Goal: Use online tool/utility: Utilize a website feature to perform a specific function

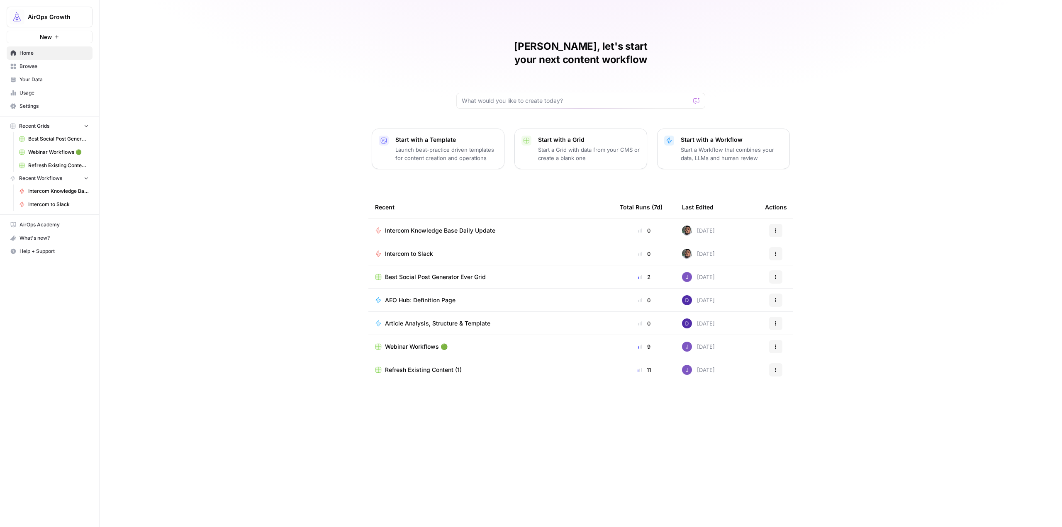
click at [409, 250] on span "Intercom to Slack" at bounding box center [409, 254] width 48 height 8
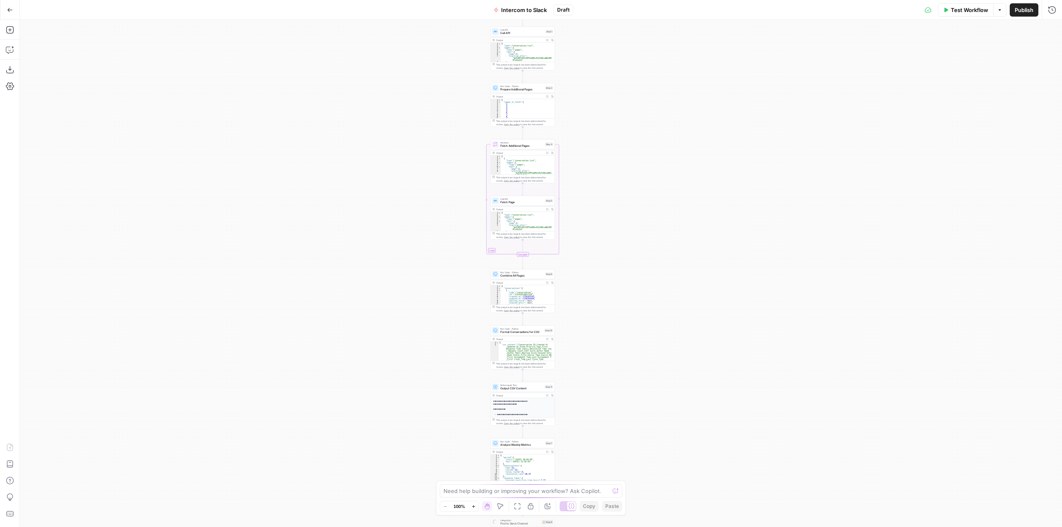
click at [601, 197] on div "Workflow Set Inputs Inputs Call API Call API Step 1 Output Expand Output Copy 1…" at bounding box center [541, 273] width 1042 height 507
click at [618, 163] on div "Workflow Set Inputs Inputs Call API Call API Step 1 Output Expand Output Copy 1…" at bounding box center [541, 273] width 1042 height 507
click at [589, 246] on div "Workflow Set Inputs Inputs Call API Call API Step 1 Output Expand Output Copy 1…" at bounding box center [541, 273] width 1042 height 507
click at [661, 165] on div "Workflow Set Inputs Inputs Call API Call API Step 1 Output Expand Output Copy 1…" at bounding box center [541, 273] width 1042 height 507
click at [513, 88] on div "Workflow Set Inputs Inputs Call API Call API Step 1 Output Expand Output Copy 1…" at bounding box center [541, 273] width 1042 height 507
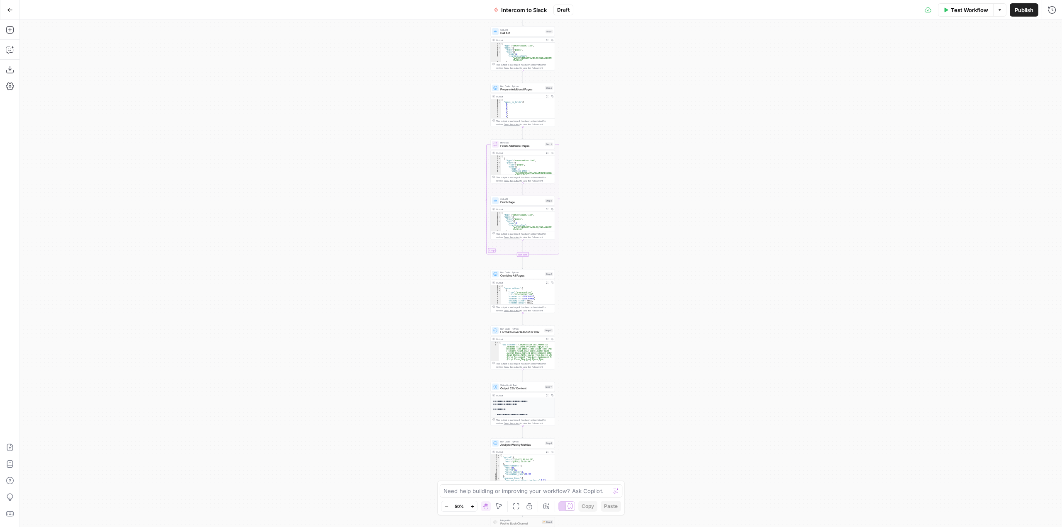
click at [513, 88] on div "Workflow Set Inputs Inputs Call API Call API Step 1 Output Expand Output Copy 1…" at bounding box center [541, 273] width 1042 height 507
click at [670, 102] on div "Workflow Set Inputs Inputs Call API Call API Step 1 Output Expand Output Copy 1…" at bounding box center [541, 273] width 1042 height 507
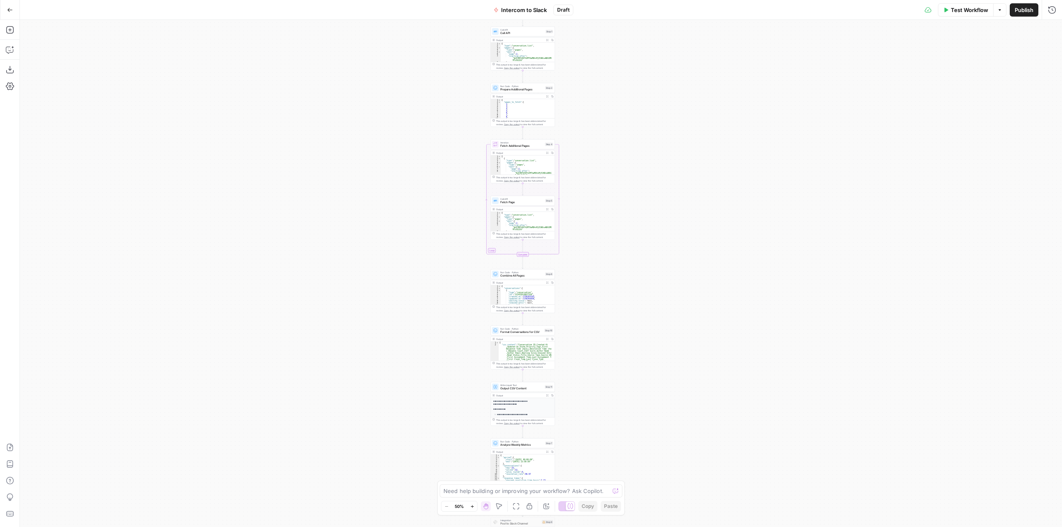
click at [670, 102] on div "Workflow Set Inputs Inputs Call API Call API Step 1 Output Expand Output Copy 1…" at bounding box center [541, 273] width 1042 height 507
click at [292, 90] on div "Workflow Set Inputs Inputs Call API Call API Step 1 Output Expand Output Copy 1…" at bounding box center [541, 273] width 1042 height 507
click at [496, 272] on div "Workflow Set Inputs Inputs Call API Call API Step 1 Output Expand Output Copy 1…" at bounding box center [541, 273] width 1042 height 507
click at [617, 258] on div "Workflow Set Inputs Inputs Call API Call API Step 1 Output Expand Output Copy 1…" at bounding box center [541, 273] width 1042 height 507
click at [563, 252] on div "Workflow Set Inputs Inputs Call API Call API Step 1 Output Expand Output Copy 1…" at bounding box center [541, 273] width 1042 height 507
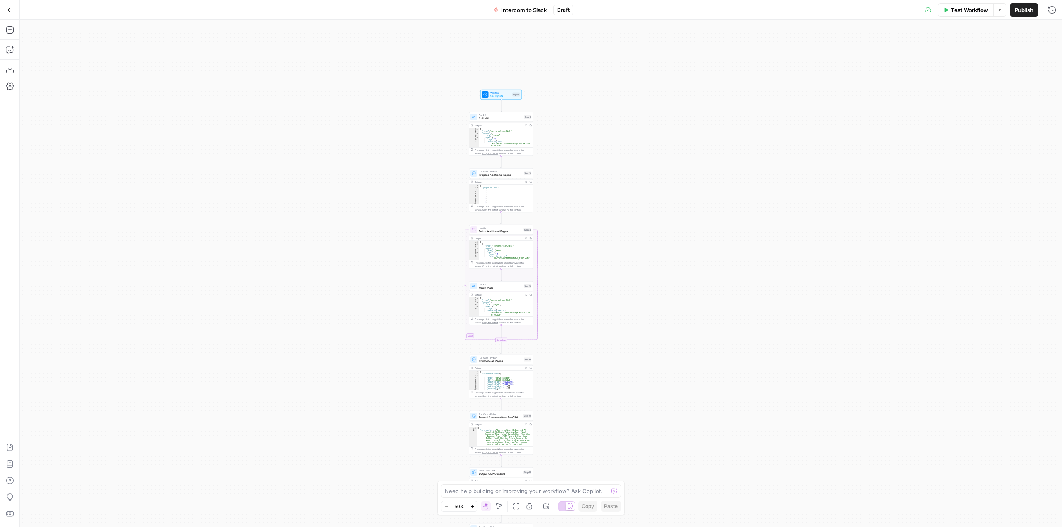
drag, startPoint x: 516, startPoint y: 187, endPoint x: 611, endPoint y: 227, distance: 102.6
click at [611, 227] on div "Workflow Set Inputs Inputs Call API Call API Step 1 Output Expand Output Copy 1…" at bounding box center [541, 273] width 1042 height 507
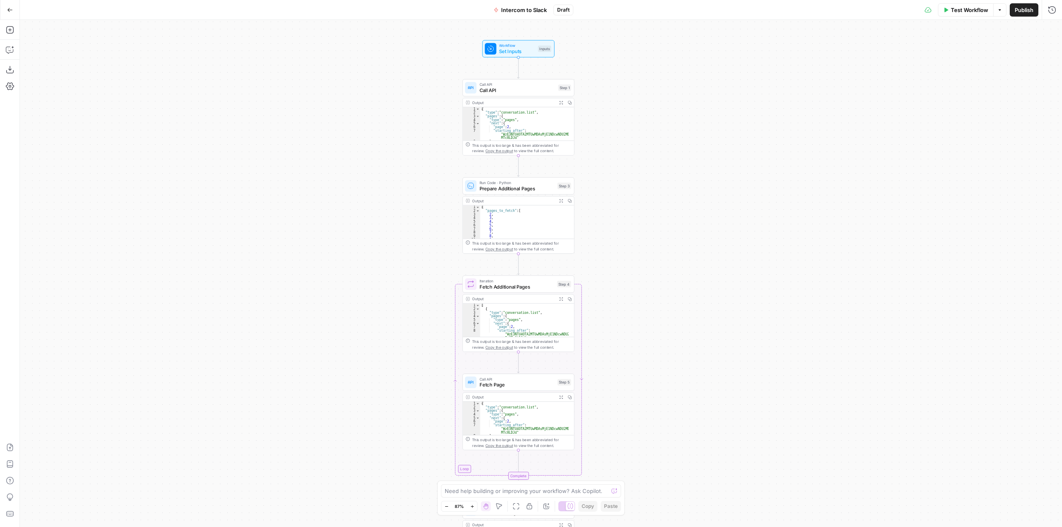
drag, startPoint x: 610, startPoint y: 235, endPoint x: 662, endPoint y: 216, distance: 54.8
click at [662, 216] on div "Workflow Set Inputs Inputs Call API Call API Step 1 Output Expand Output Copy 1…" at bounding box center [541, 273] width 1042 height 507
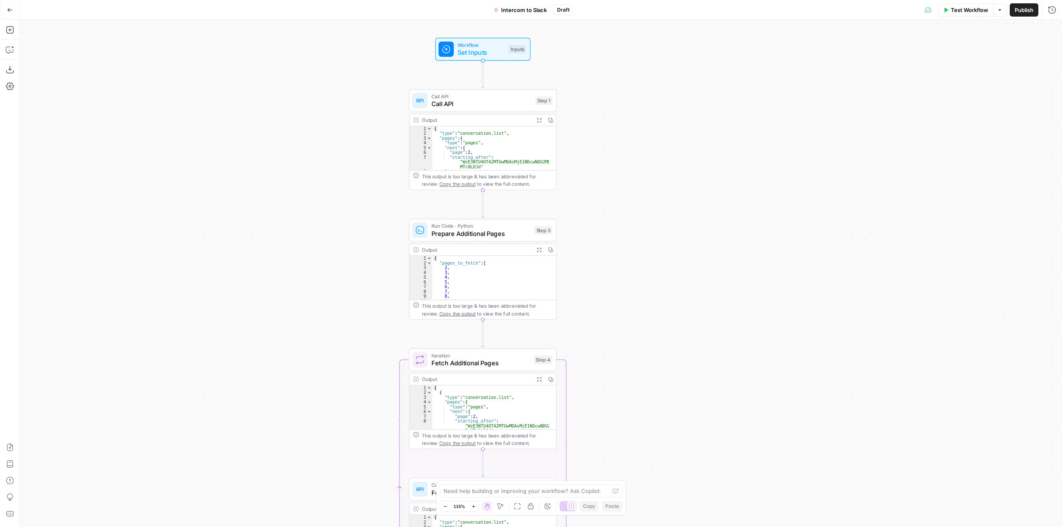
drag, startPoint x: 620, startPoint y: 133, endPoint x: 621, endPoint y: 170, distance: 36.9
click at [621, 170] on div "Workflow Set Inputs Inputs Call API Call API Step 1 Output Expand Output Copy 1…" at bounding box center [541, 273] width 1042 height 507
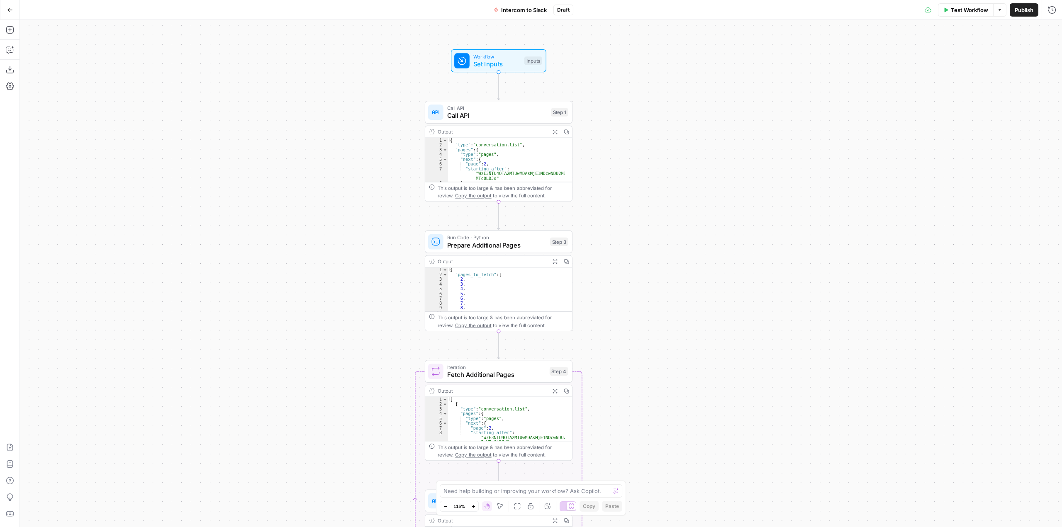
drag, startPoint x: 646, startPoint y: 299, endPoint x: 661, endPoint y: 307, distance: 17.4
click at [661, 307] on div "Workflow Set Inputs Inputs Call API Call API Step 1 Output Expand Output Copy 1…" at bounding box center [541, 273] width 1042 height 507
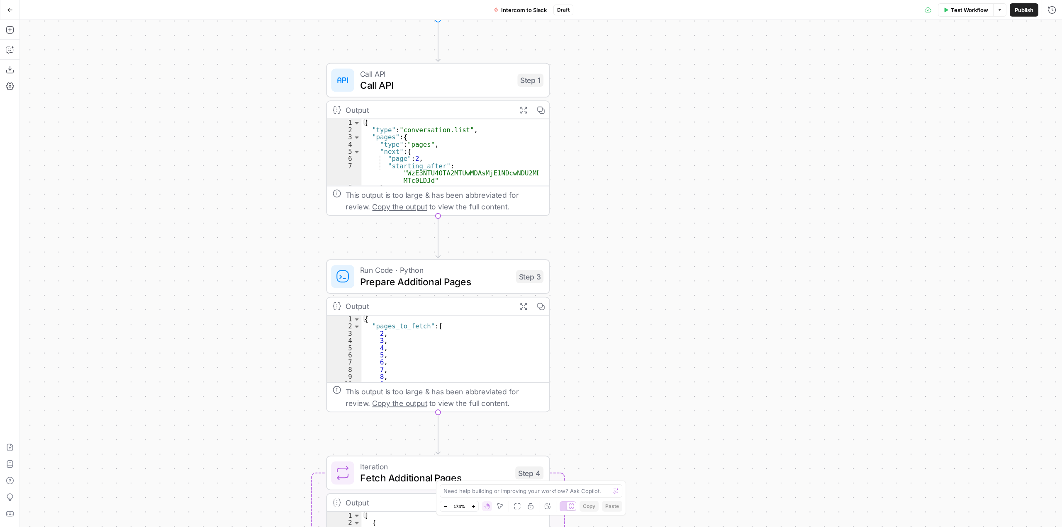
drag, startPoint x: 616, startPoint y: 162, endPoint x: 654, endPoint y: 199, distance: 53.7
click at [654, 199] on div "Workflow Set Inputs Inputs Call API Call API Step 1 Output Expand Output Copy 1…" at bounding box center [541, 273] width 1042 height 507
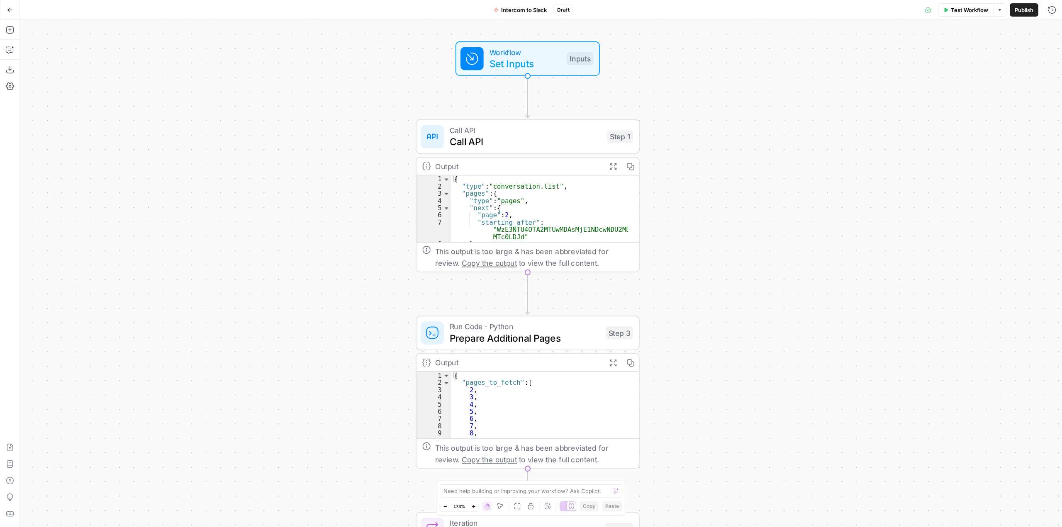
drag, startPoint x: 658, startPoint y: 209, endPoint x: 710, endPoint y: 228, distance: 54.5
click at [710, 228] on div "Workflow Set Inputs Inputs Call API Call API Step 1 Output Expand Output Copy 1…" at bounding box center [541, 273] width 1042 height 507
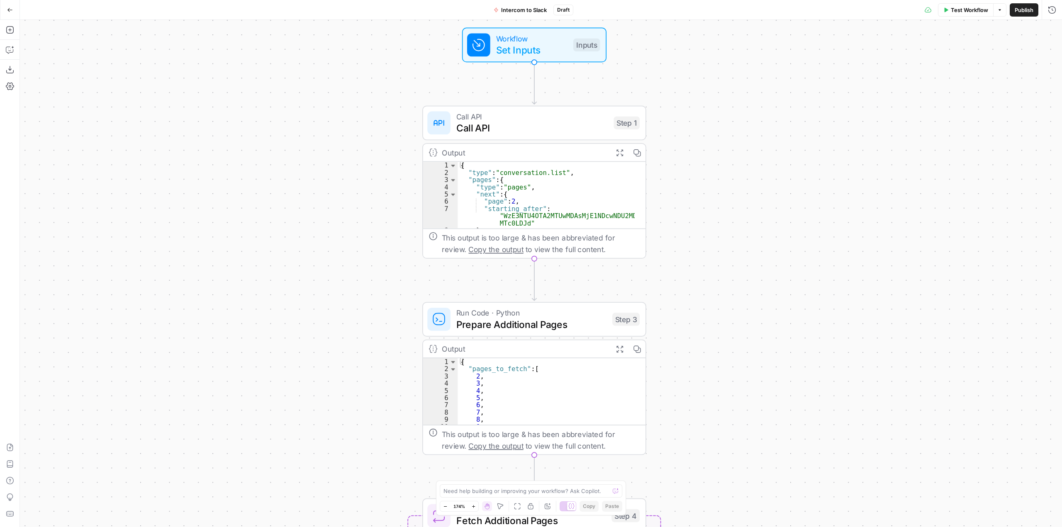
drag, startPoint x: 710, startPoint y: 228, endPoint x: 716, endPoint y: 215, distance: 15.2
click at [716, 215] on div "Workflow Set Inputs Inputs Call API Call API Step 1 Output Expand Output Copy 1…" at bounding box center [541, 273] width 1042 height 507
click at [519, 127] on span "Call API" at bounding box center [532, 128] width 152 height 15
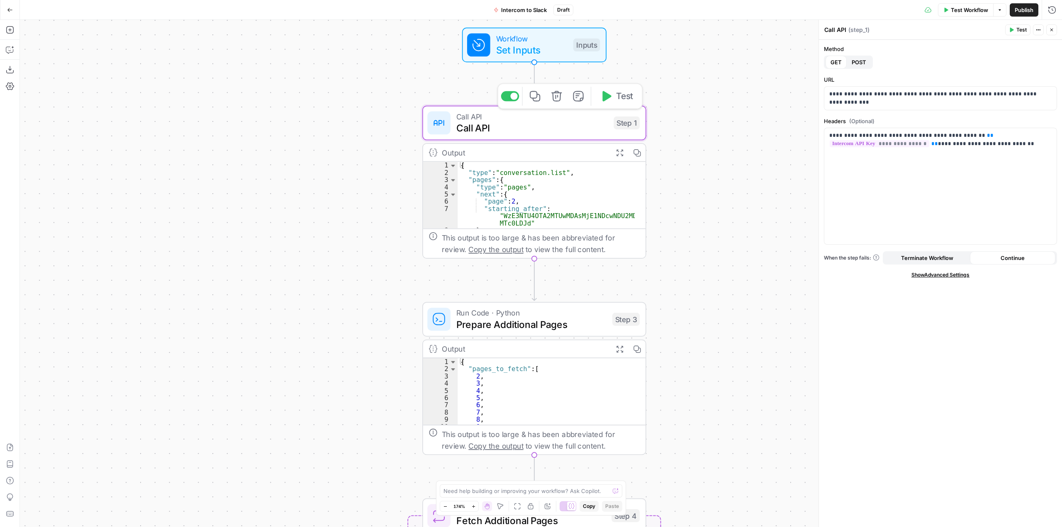
click at [574, 131] on span "Call API" at bounding box center [532, 128] width 152 height 15
drag, startPoint x: 931, startPoint y: 93, endPoint x: 822, endPoint y: 96, distance: 108.7
click at [822, 96] on div "**********" at bounding box center [939, 273] width 243 height 507
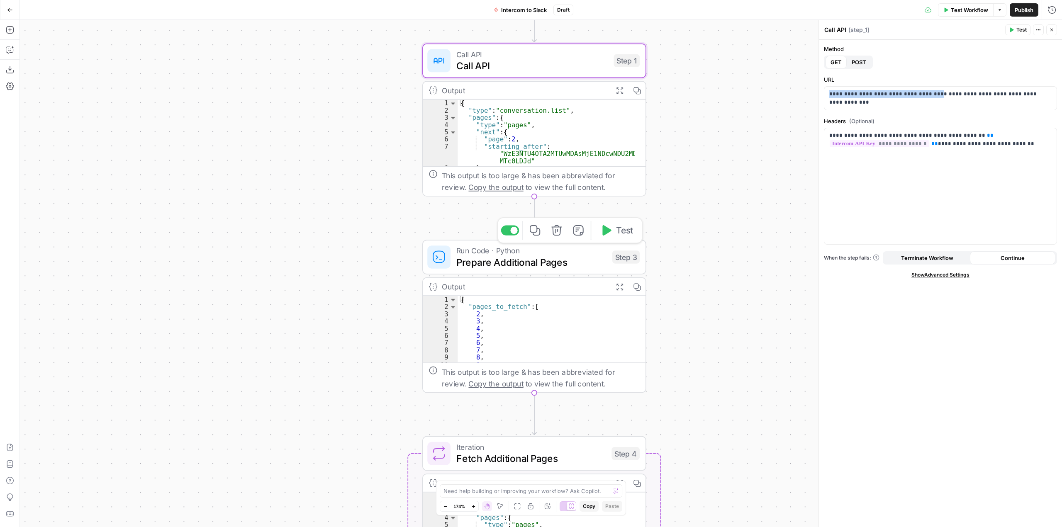
click at [573, 263] on span "Prepare Additional Pages" at bounding box center [531, 262] width 150 height 15
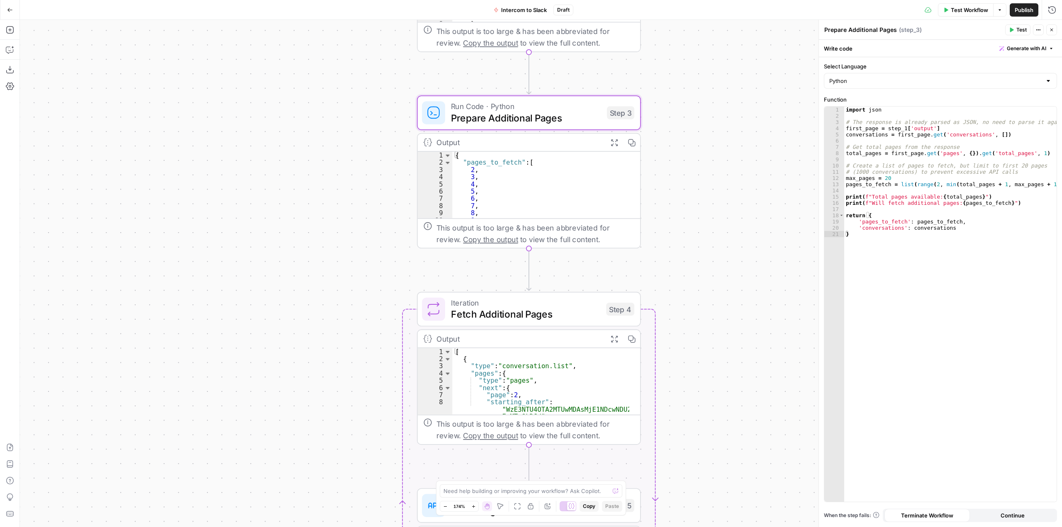
drag, startPoint x: 764, startPoint y: 327, endPoint x: 759, endPoint y: 183, distance: 144.4
click at [759, 183] on div "Workflow Set Inputs Inputs Call API Call API Step 1 Output Expand Output Copy 1…" at bounding box center [541, 273] width 1042 height 507
type textarea "**********"
click at [885, 178] on div "import json # The response is already parsed as JSON, no need to parse it again…" at bounding box center [950, 311] width 212 height 408
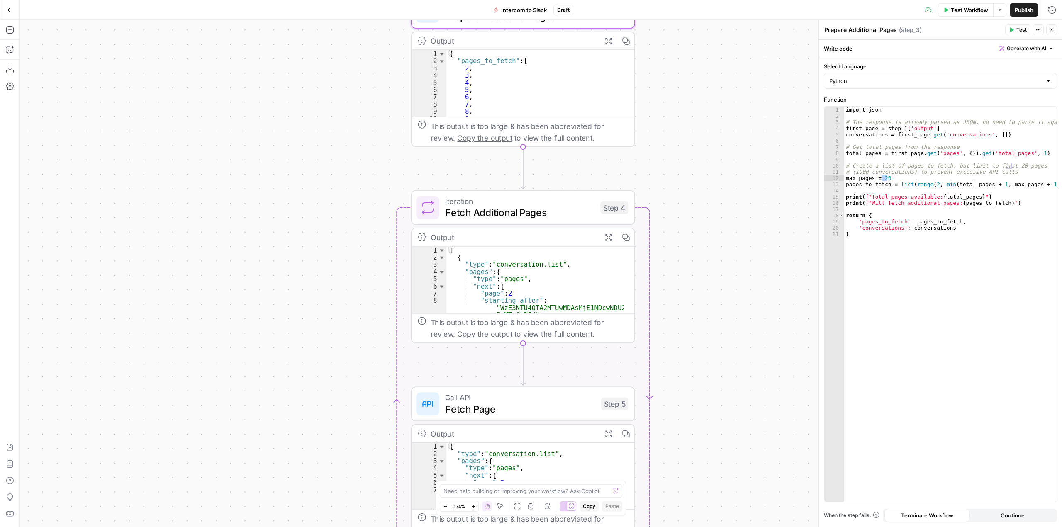
drag, startPoint x: 707, startPoint y: 238, endPoint x: 701, endPoint y: 136, distance: 101.8
click at [701, 136] on div "Workflow Set Inputs Inputs Call API Call API Step 1 Output Expand Output Copy 1…" at bounding box center [541, 273] width 1042 height 507
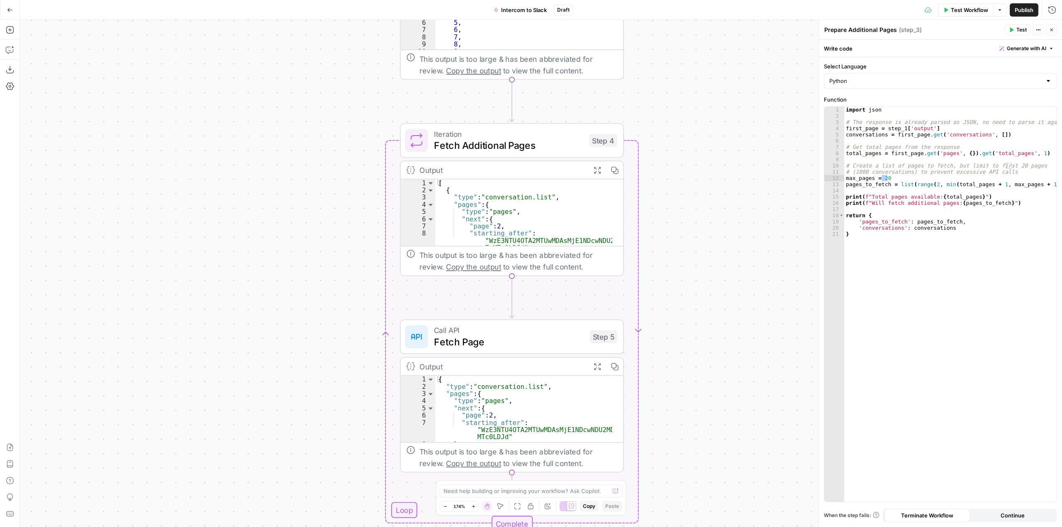
drag, startPoint x: 710, startPoint y: 266, endPoint x: 699, endPoint y: 199, distance: 68.1
click at [699, 199] on div "Workflow Set Inputs Inputs Call API Call API Step 1 Output Expand Output Copy 1…" at bounding box center [541, 273] width 1042 height 507
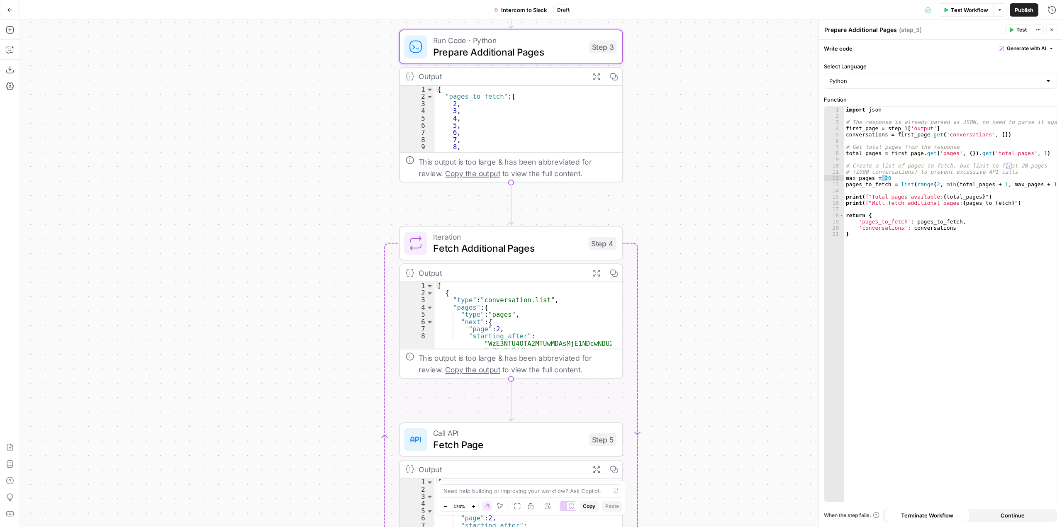
click at [729, 281] on div "Workflow Set Inputs Inputs Call API Call API Step 1 Output Expand Output Copy 1…" at bounding box center [541, 273] width 1042 height 507
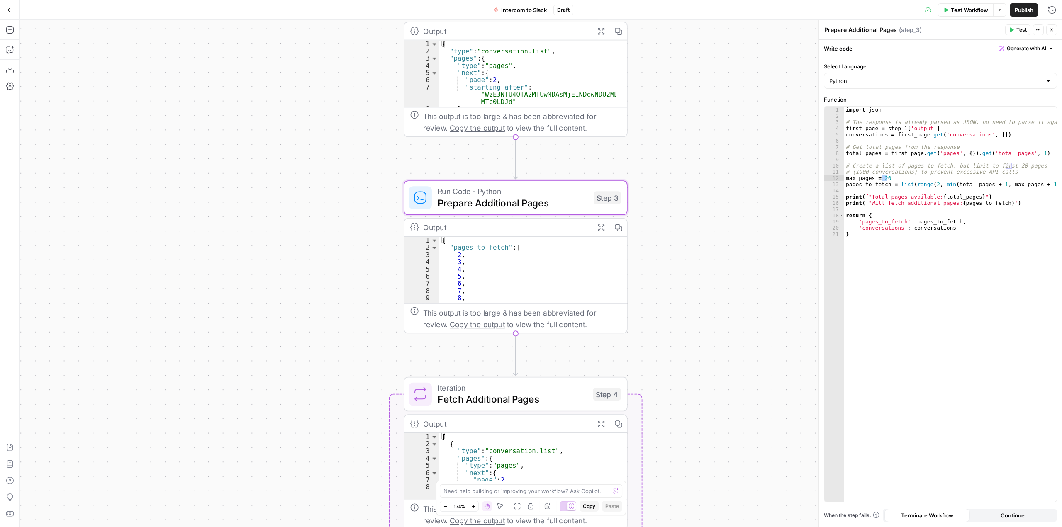
drag, startPoint x: 731, startPoint y: 278, endPoint x: 729, endPoint y: 364, distance: 86.7
click at [729, 364] on div "Workflow Set Inputs Inputs Call API Call API Step 1 Output Expand Output Copy 1…" at bounding box center [541, 273] width 1042 height 507
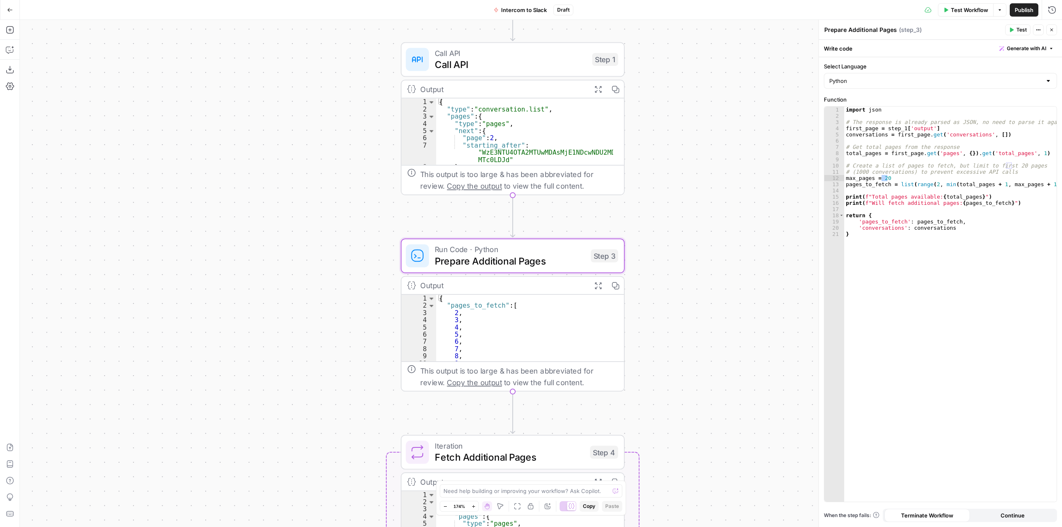
drag, startPoint x: 705, startPoint y: 113, endPoint x: 702, endPoint y: 171, distance: 58.1
click at [702, 171] on div "Workflow Set Inputs Inputs Call API Call API Step 1 Output Expand Output Copy 1…" at bounding box center [541, 273] width 1042 height 507
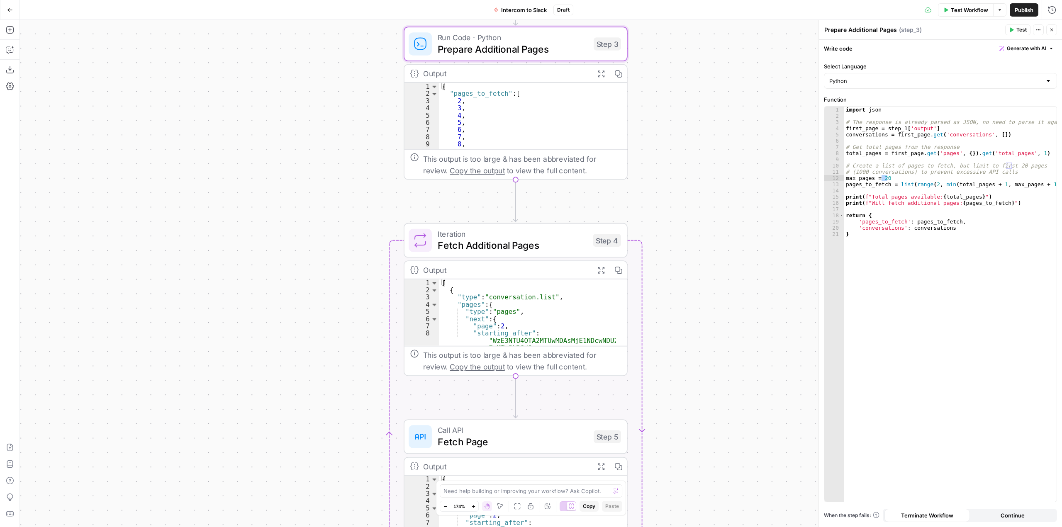
drag, startPoint x: 729, startPoint y: 300, endPoint x: 734, endPoint y: 102, distance: 197.4
click at [734, 102] on div "Workflow Set Inputs Inputs Call API Call API Step 1 Output Expand Output Copy 1…" at bounding box center [541, 273] width 1042 height 507
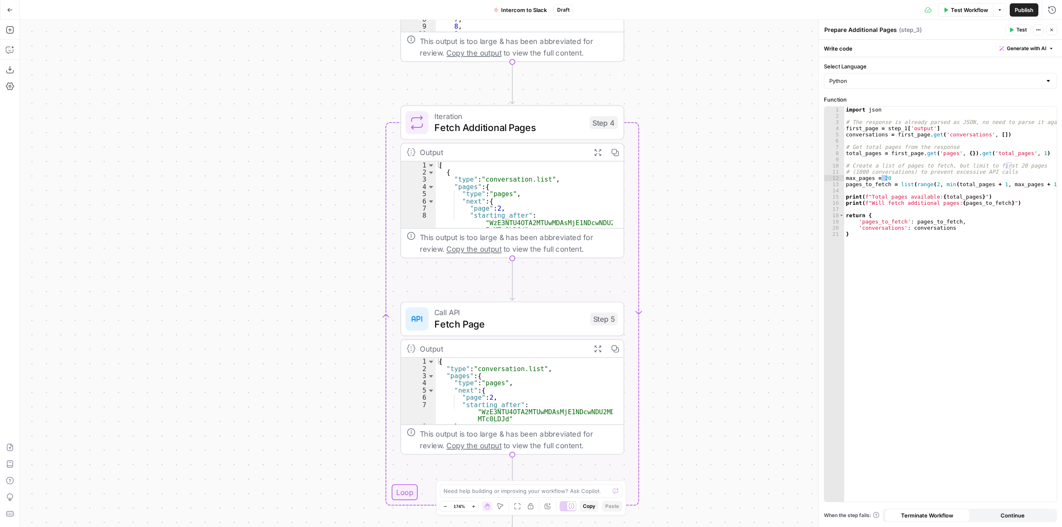
drag, startPoint x: 760, startPoint y: 296, endPoint x: 756, endPoint y: 178, distance: 117.8
click at [756, 178] on div "Workflow Set Inputs Inputs Call API Call API Step 1 Output Expand Output Copy 1…" at bounding box center [541, 273] width 1042 height 507
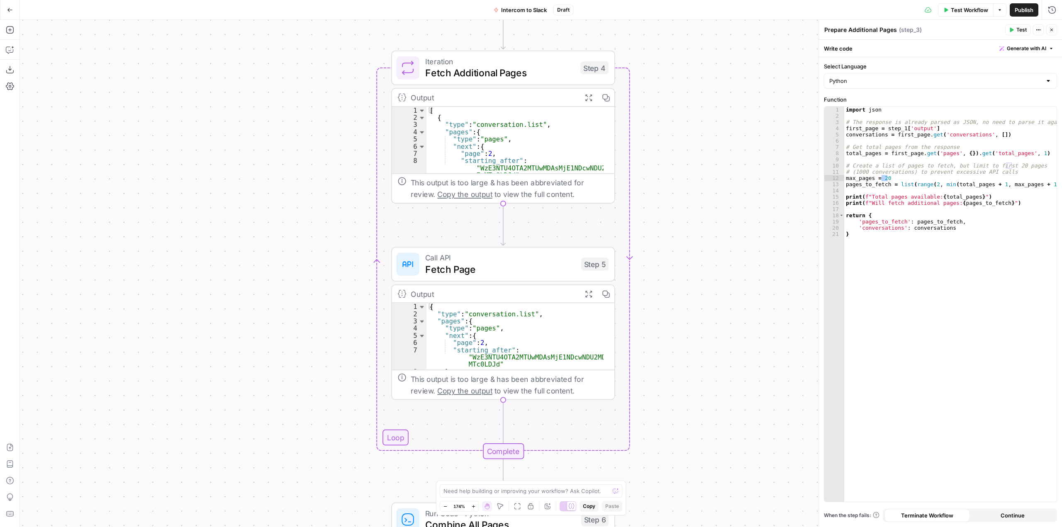
drag, startPoint x: 686, startPoint y: 150, endPoint x: 686, endPoint y: 143, distance: 6.6
click at [686, 143] on div "Workflow Set Inputs Inputs Call API Call API Step 1 Output Expand Output Copy 1…" at bounding box center [541, 273] width 1042 height 507
click at [541, 77] on span "Fetch Additional Pages" at bounding box center [499, 73] width 149 height 15
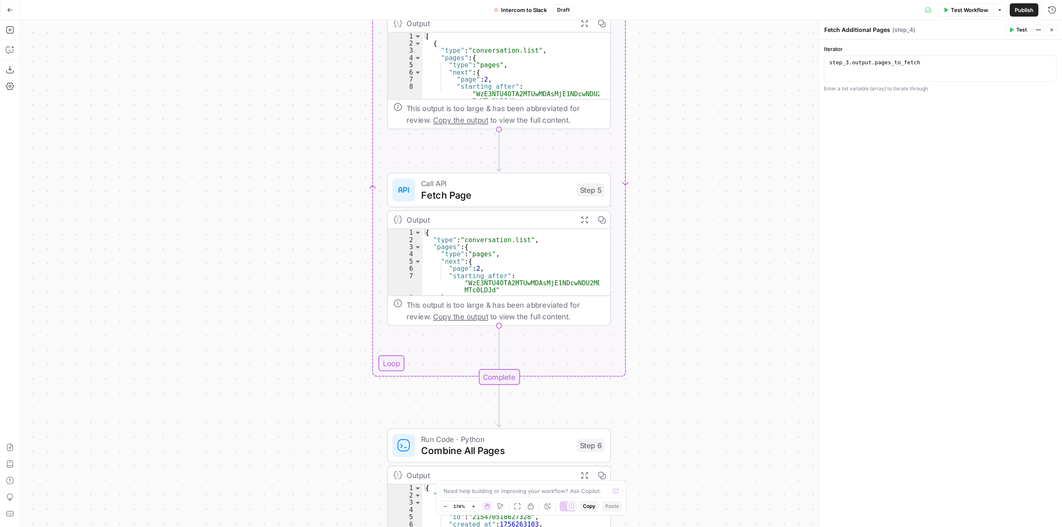
drag, startPoint x: 692, startPoint y: 293, endPoint x: 718, endPoint y: 329, distance: 44.1
click at [689, 124] on div "Workflow Set Inputs Inputs Call API Call API Step 1 Output Expand Output Copy 1…" at bounding box center [541, 273] width 1042 height 507
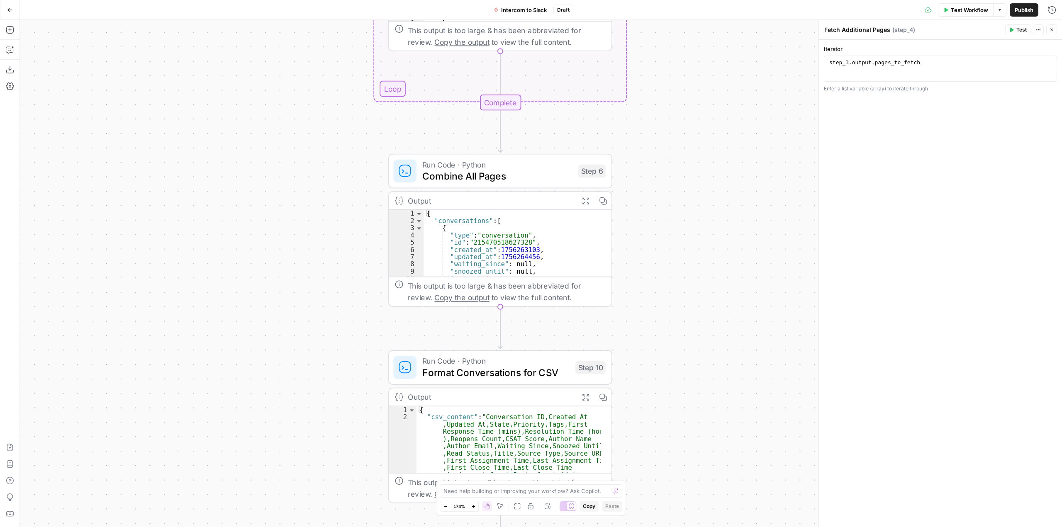
drag, startPoint x: 717, startPoint y: 331, endPoint x: 717, endPoint y: 151, distance: 180.4
click at [717, 151] on div "Workflow Set Inputs Inputs Call API Call API Step 1 Output Expand Output Copy 1…" at bounding box center [541, 273] width 1042 height 507
click at [511, 180] on span "Combine All Pages" at bounding box center [497, 176] width 150 height 15
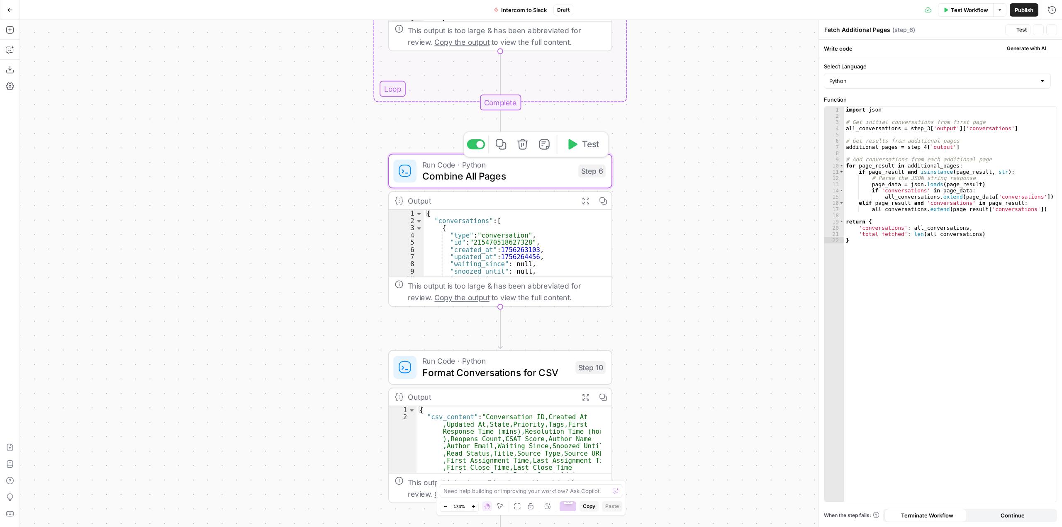
type textarea "Combine All Pages"
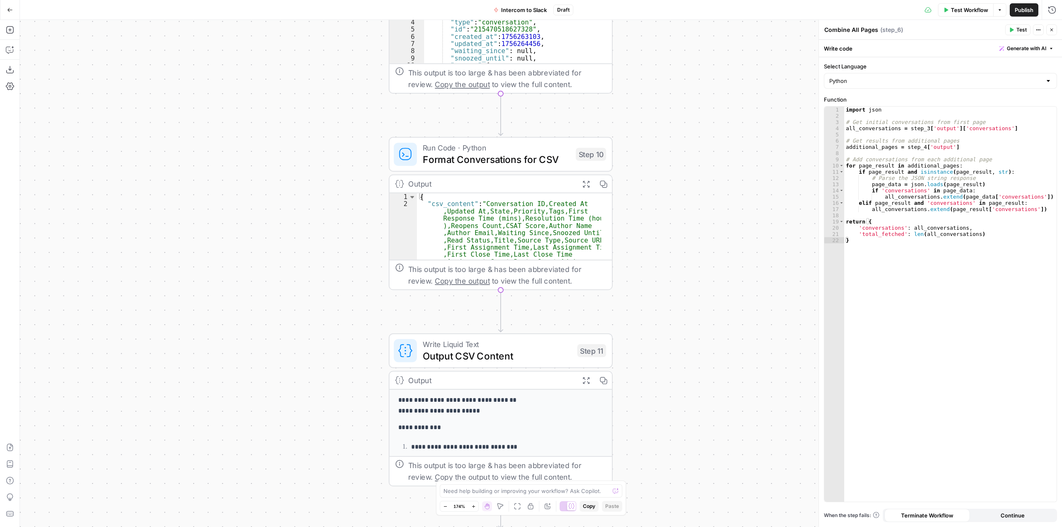
drag, startPoint x: 682, startPoint y: 322, endPoint x: 683, endPoint y: 109, distance: 213.1
click at [683, 109] on div "Workflow Set Inputs Inputs Call API Call API Step 1 Output Expand Output Copy 1…" at bounding box center [541, 273] width 1042 height 507
click at [514, 157] on span "Format Conversations for CSV" at bounding box center [496, 159] width 147 height 15
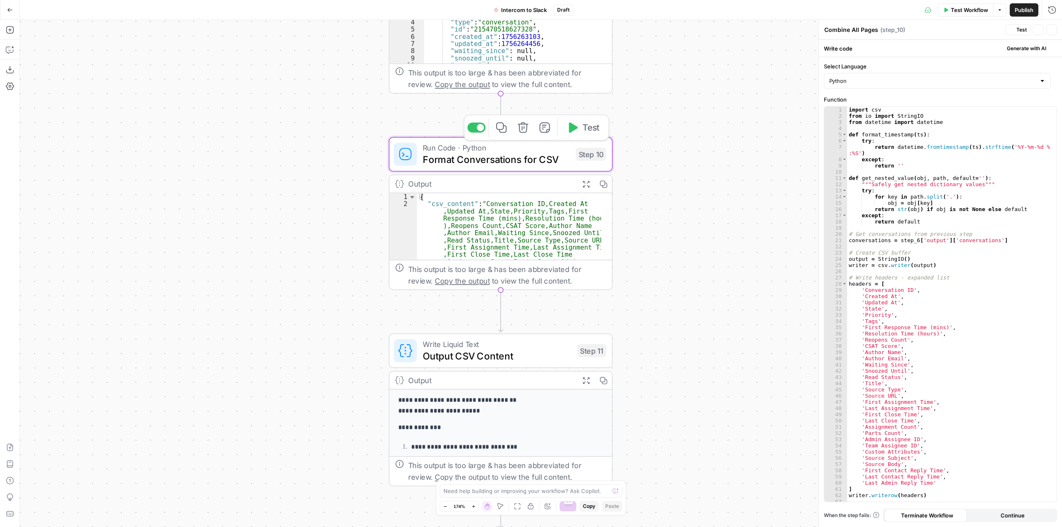
type textarea "Format Conversations for CSV"
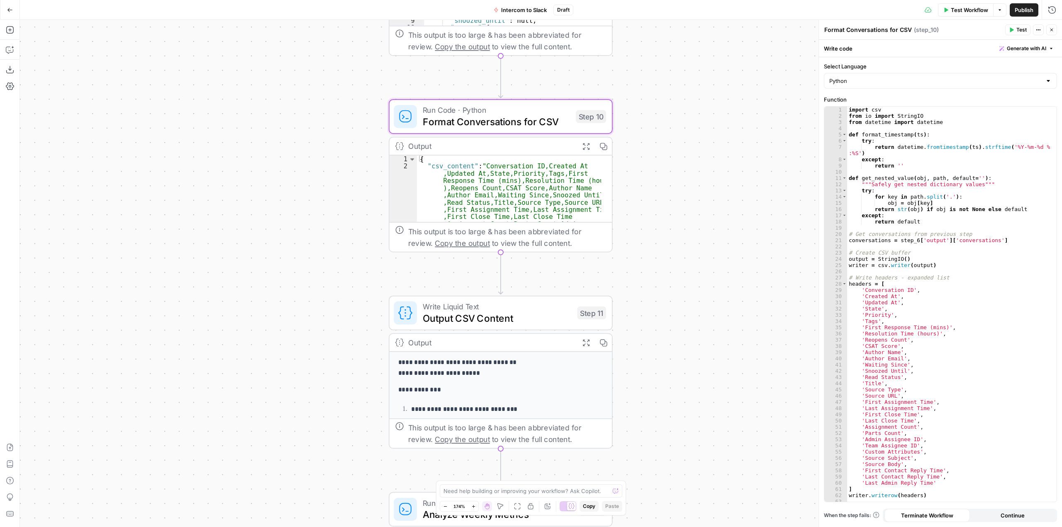
drag, startPoint x: 724, startPoint y: 276, endPoint x: 724, endPoint y: 268, distance: 7.9
click at [724, 268] on div "Workflow Set Inputs Inputs Call API Call API Step 1 Output Expand Output Copy 1…" at bounding box center [541, 273] width 1042 height 507
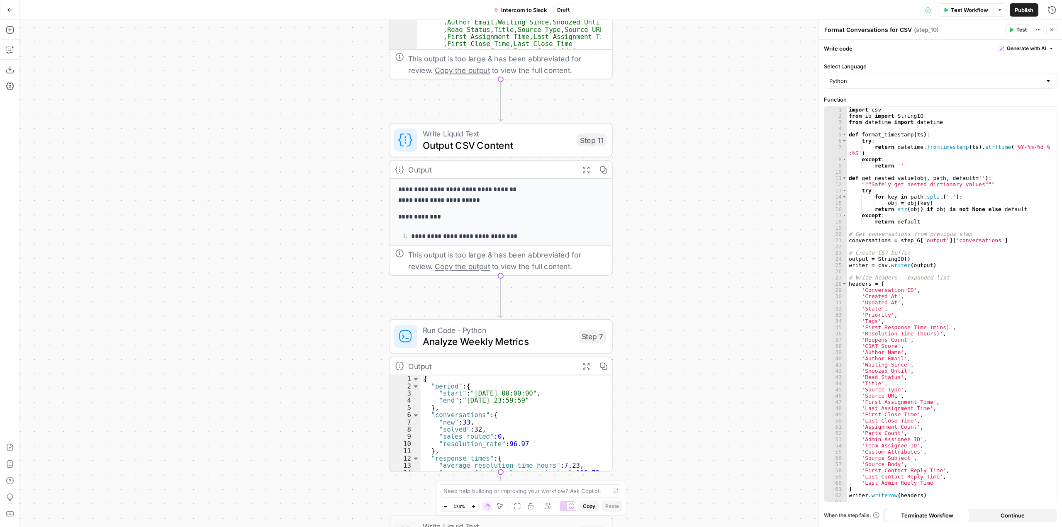
drag, startPoint x: 700, startPoint y: 364, endPoint x: 700, endPoint y: 191, distance: 172.9
click at [700, 191] on div "Workflow Set Inputs Inputs Call API Call API Step 1 Output Expand Output Copy 1…" at bounding box center [541, 273] width 1042 height 507
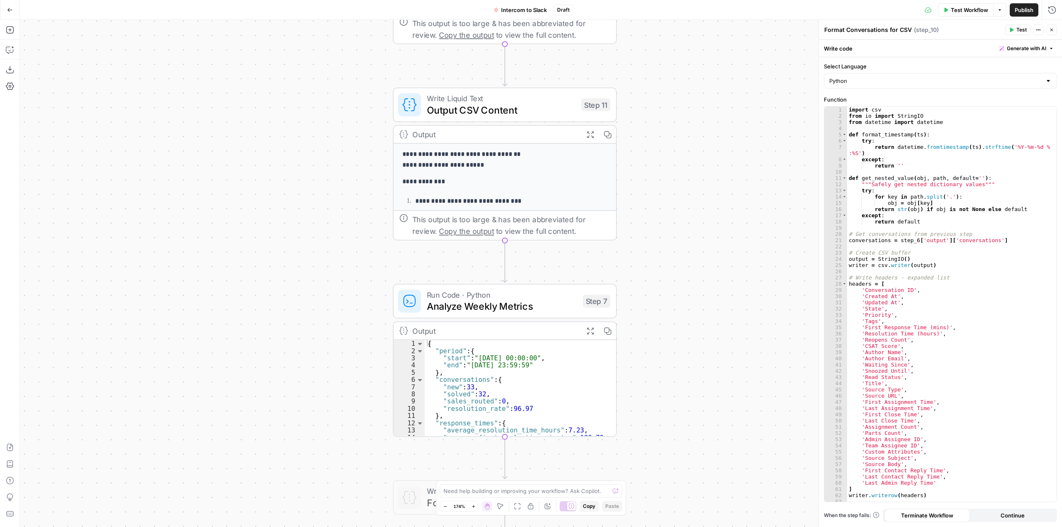
click at [703, 284] on div "Workflow Set Inputs Inputs Call API Call API Step 1 Output Expand Output Copy 1…" at bounding box center [541, 273] width 1042 height 507
click at [525, 309] on span "Analyze Weekly Metrics" at bounding box center [502, 306] width 150 height 15
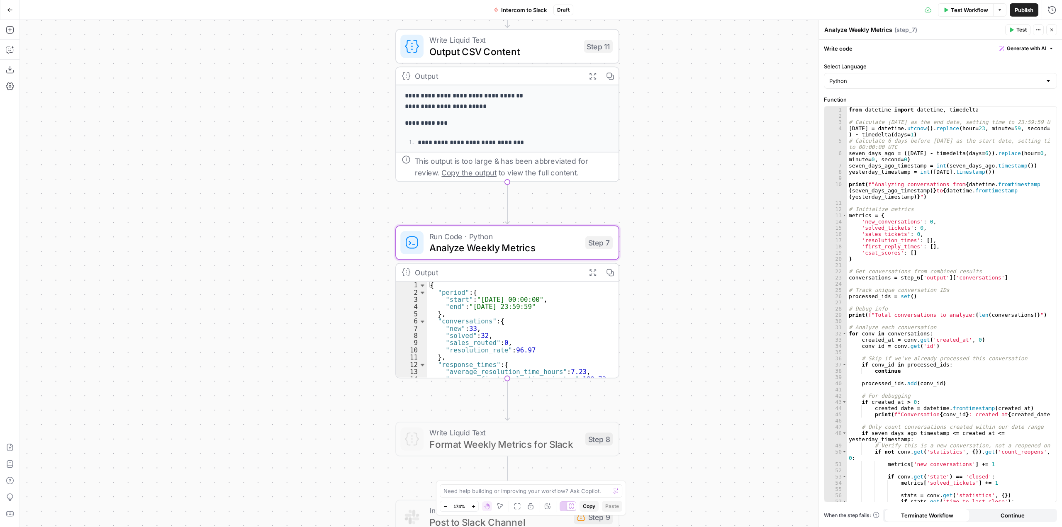
drag, startPoint x: 656, startPoint y: 354, endPoint x: 658, endPoint y: 295, distance: 58.5
click at [658, 295] on div "Workflow Set Inputs Inputs Call API Call API Step 1 Output Expand Output Copy 1…" at bounding box center [541, 273] width 1042 height 507
drag, startPoint x: 451, startPoint y: 335, endPoint x: 481, endPoint y: 335, distance: 29.9
click at [481, 335] on div "{ "period" : { "start" : "2025-08-20 00:00:00" , "end" : "2025-08-26 23:59:59" …" at bounding box center [517, 337] width 180 height 110
click at [508, 335] on div "{ "period" : { "start" : "2025-08-20 00:00:00" , "end" : "2025-08-26 23:59:59" …" at bounding box center [517, 337] width 180 height 110
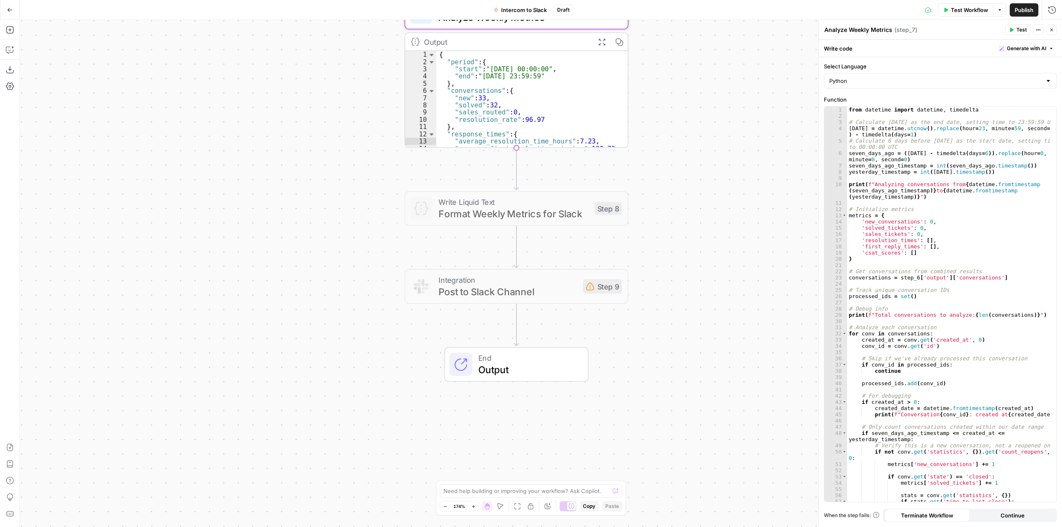
drag, startPoint x: 673, startPoint y: 367, endPoint x: 683, endPoint y: 136, distance: 230.7
click at [683, 136] on div "Workflow Set Inputs Inputs Call API Call API Step 1 Output Expand Output Copy 1…" at bounding box center [541, 273] width 1042 height 507
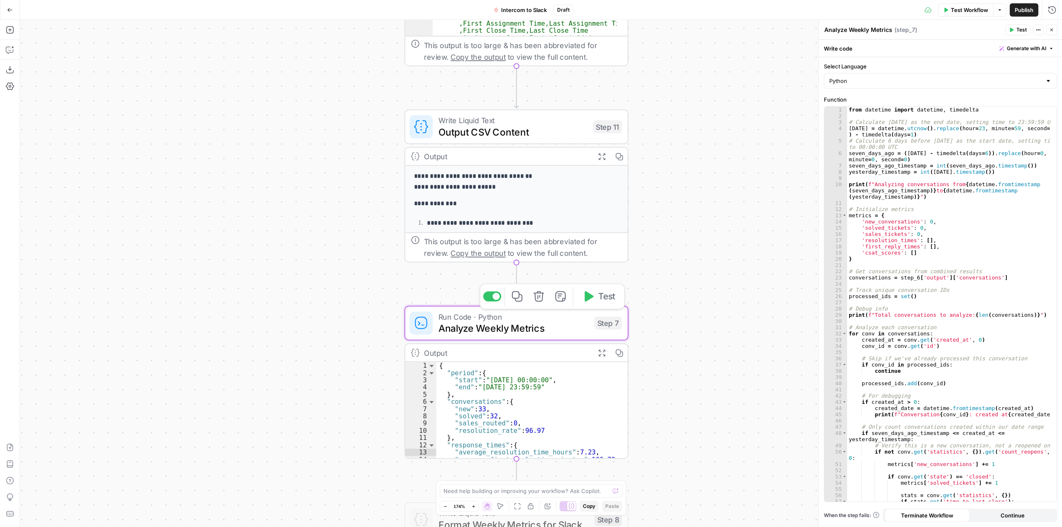
click at [550, 332] on span "Analyze Weekly Metrics" at bounding box center [513, 328] width 150 height 15
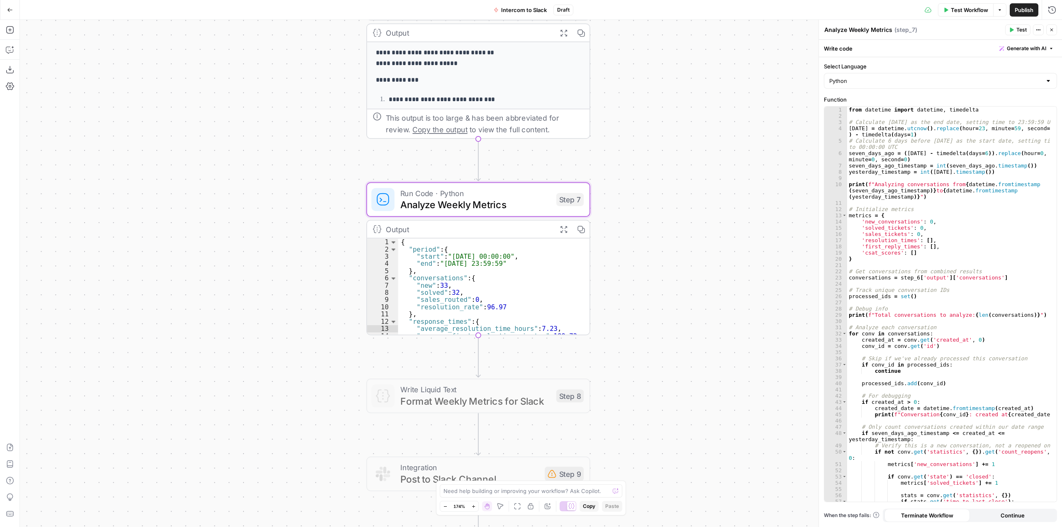
drag, startPoint x: 713, startPoint y: 231, endPoint x: 675, endPoint y: 107, distance: 129.3
click at [675, 107] on div "Workflow Set Inputs Inputs Call API Call API Step 1 Output Expand Output Copy 1…" at bounding box center [541, 273] width 1042 height 507
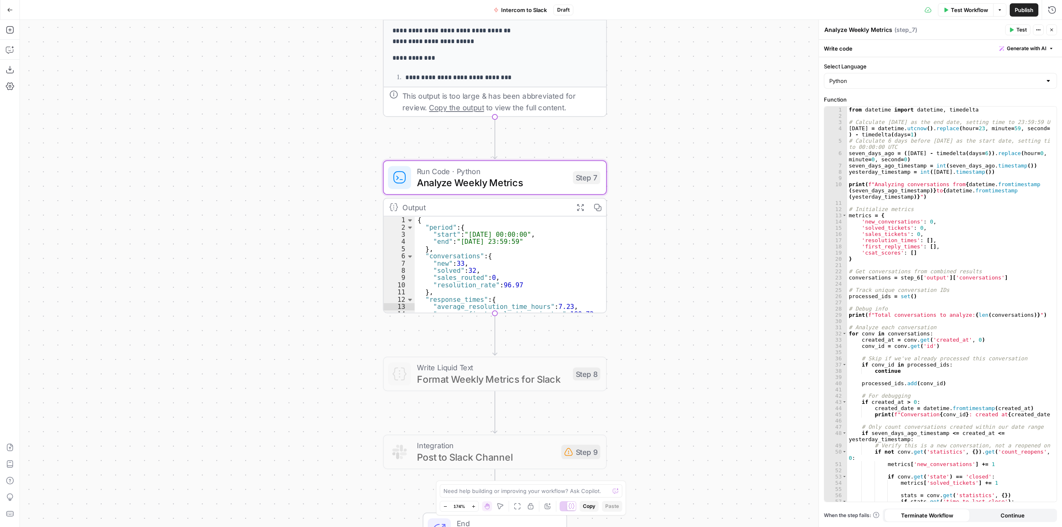
drag, startPoint x: 680, startPoint y: 235, endPoint x: 696, endPoint y: 213, distance: 27.5
click at [696, 213] on div "Workflow Set Inputs Inputs Call API Call API Step 1 Output Expand Output Copy 1…" at bounding box center [541, 273] width 1042 height 507
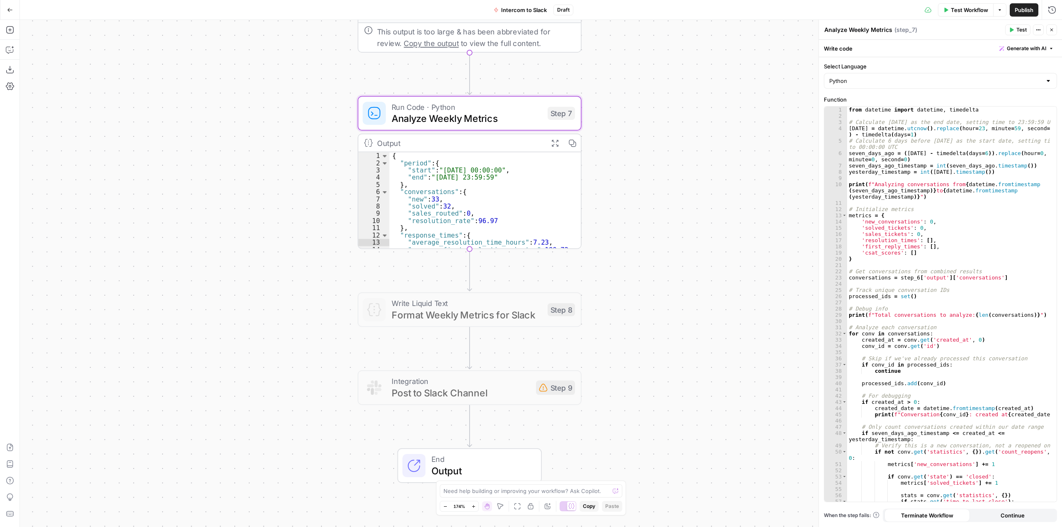
drag, startPoint x: 694, startPoint y: 221, endPoint x: 668, endPoint y: 219, distance: 25.4
click at [668, 219] on div "Workflow Set Inputs Inputs Call API Call API Step 1 Output Expand Output Copy 1…" at bounding box center [541, 273] width 1042 height 507
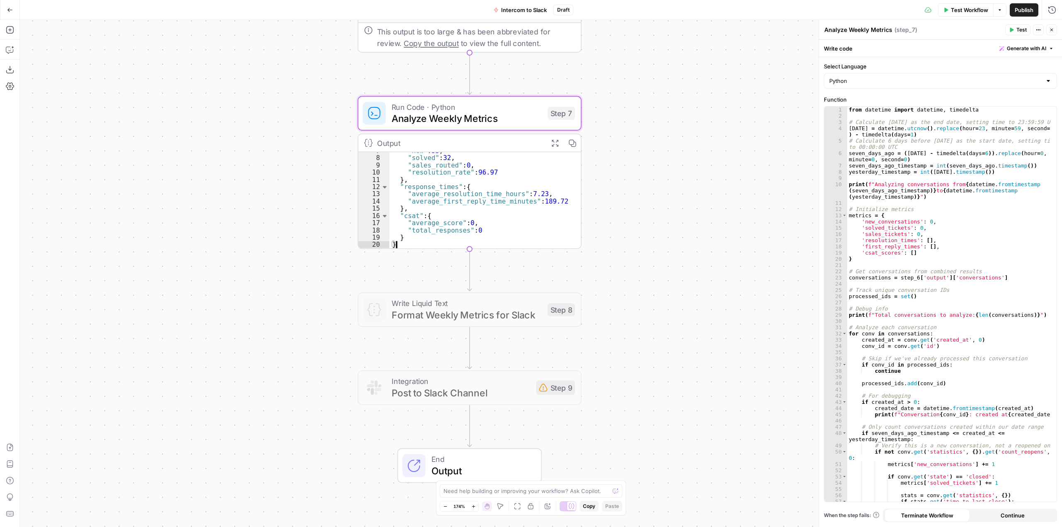
click at [561, 207] on div ""new" : 33 , "solved" : 32 , "sales_routed" : 0 , "resolution_rate" : 96.97 } ,…" at bounding box center [479, 202] width 180 height 110
drag, startPoint x: 486, startPoint y: 228, endPoint x: 481, endPoint y: 228, distance: 5.4
click at [481, 228] on div ""new" : 33 , "solved" : 32 , "sales_routed" : 0 , "resolution_rate" : 96.97 } ,…" at bounding box center [479, 202] width 180 height 110
click at [492, 217] on div ""new" : 33 , "solved" : 32 , "sales_routed" : 0 , "resolution_rate" : 96.97 } ,…" at bounding box center [479, 202] width 180 height 110
click at [497, 181] on div ""new" : 33 , "solved" : 32 , "sales_routed" : 0 , "resolution_rate" : 96.97 } ,…" at bounding box center [479, 202] width 180 height 110
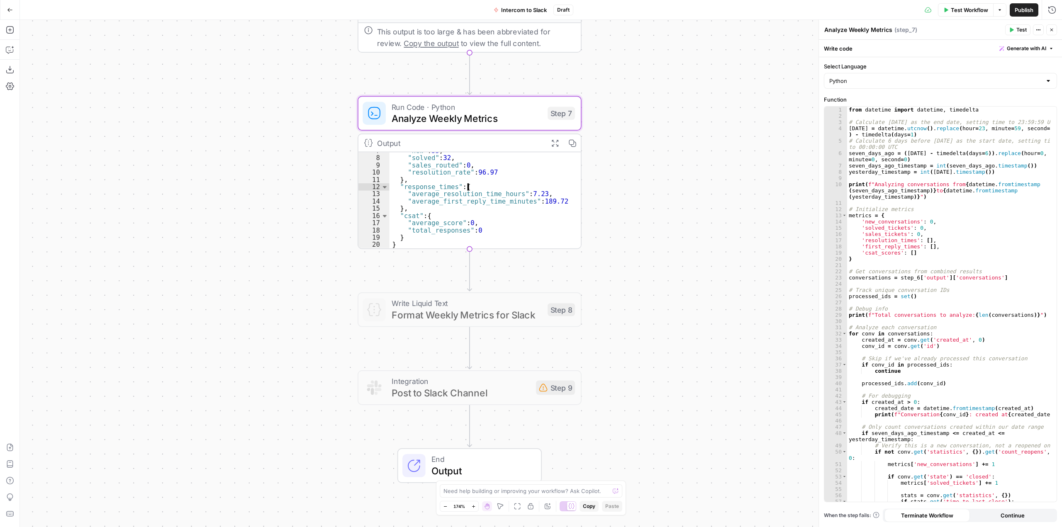
click at [499, 173] on div ""new" : 33 , "solved" : 32 , "sales_routed" : 0 , "resolution_rate" : 96.97 } ,…" at bounding box center [479, 202] width 180 height 110
type textarea "**********"
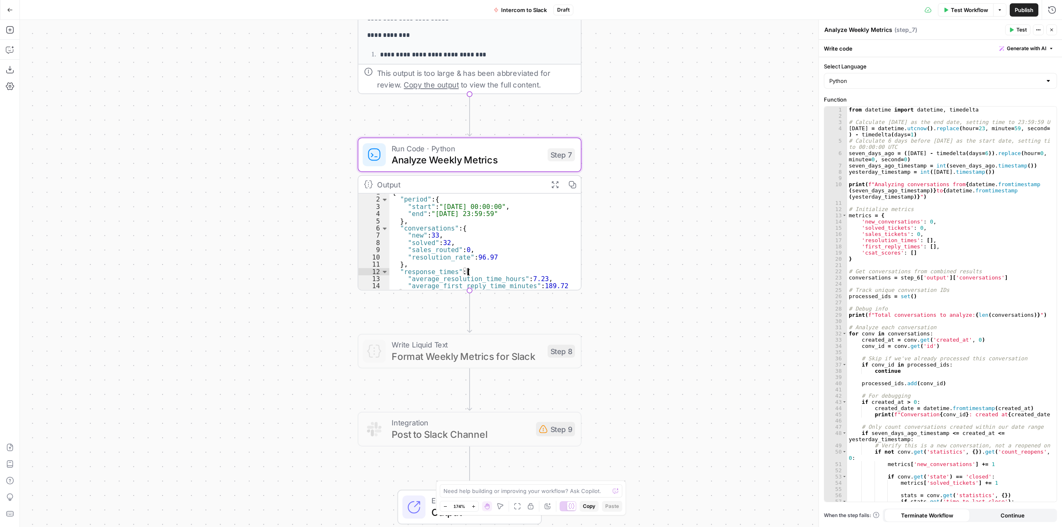
scroll to position [3, 0]
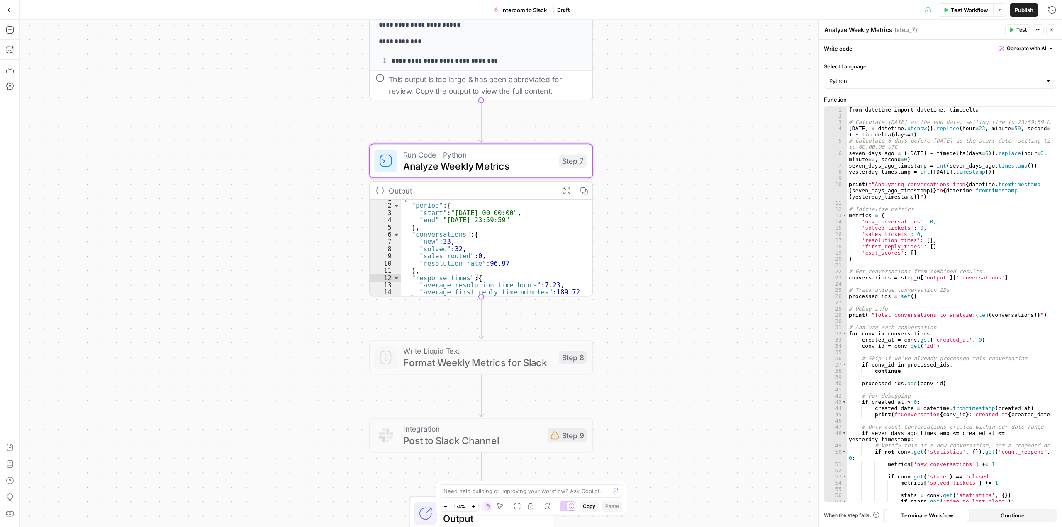
drag, startPoint x: 675, startPoint y: 287, endPoint x: 687, endPoint y: 293, distance: 13.2
click at [687, 293] on div "Workflow Set Inputs Inputs Call API Call API Step 1 Output Expand Output Copy 1…" at bounding box center [541, 273] width 1042 height 507
click at [671, 291] on div "Workflow Set Inputs Inputs Call API Call API Step 1 Output Expand Output Copy 1…" at bounding box center [541, 273] width 1042 height 507
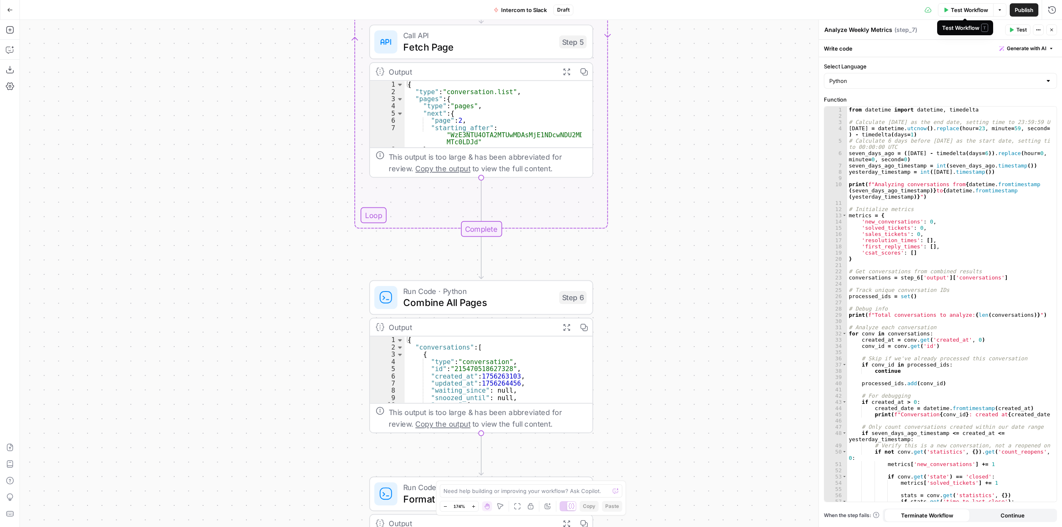
click at [956, 6] on span "Test Workflow" at bounding box center [968, 10] width 37 height 8
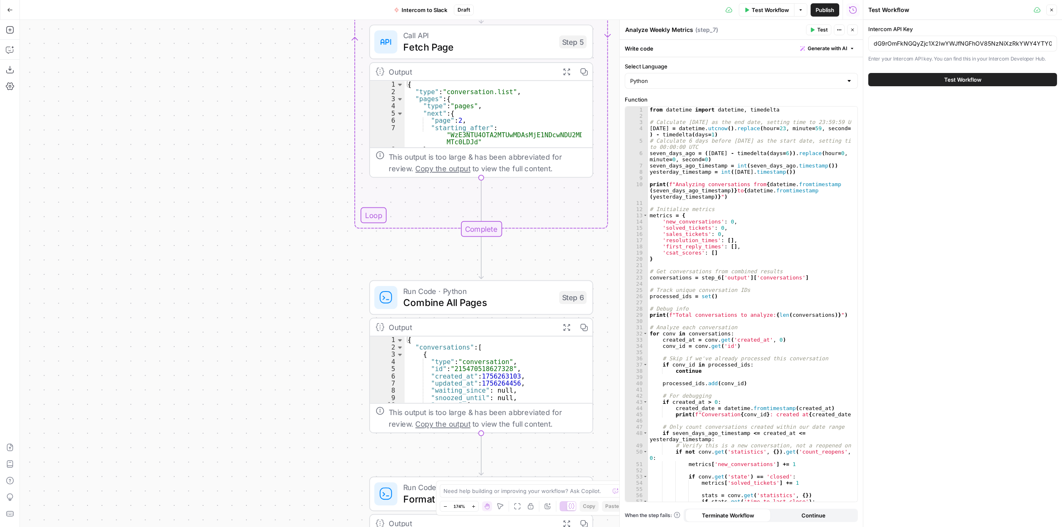
click at [953, 82] on span "Test Workflow" at bounding box center [962, 79] width 37 height 8
click at [246, 228] on div "Workflow Set Inputs Inputs Call API Call API Step 1 Output Expand Output Copy 1…" at bounding box center [441, 273] width 843 height 507
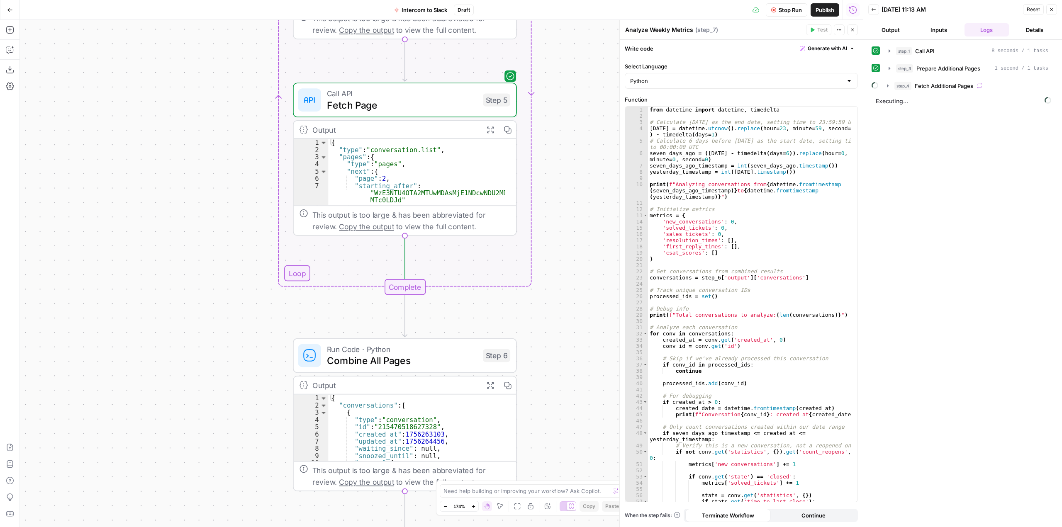
scroll to position [3, 0]
